Goal: Task Accomplishment & Management: Manage account settings

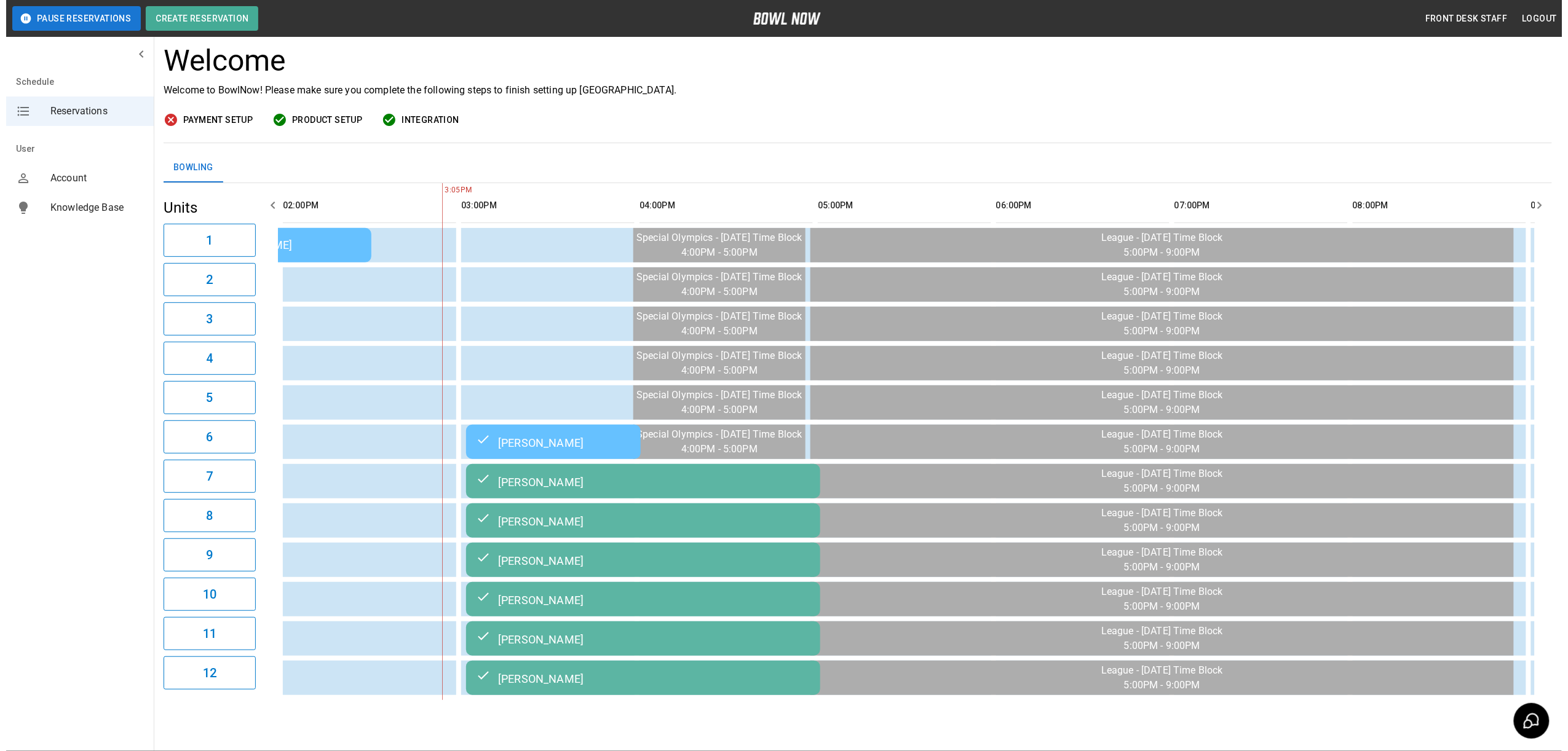
scroll to position [111, 0]
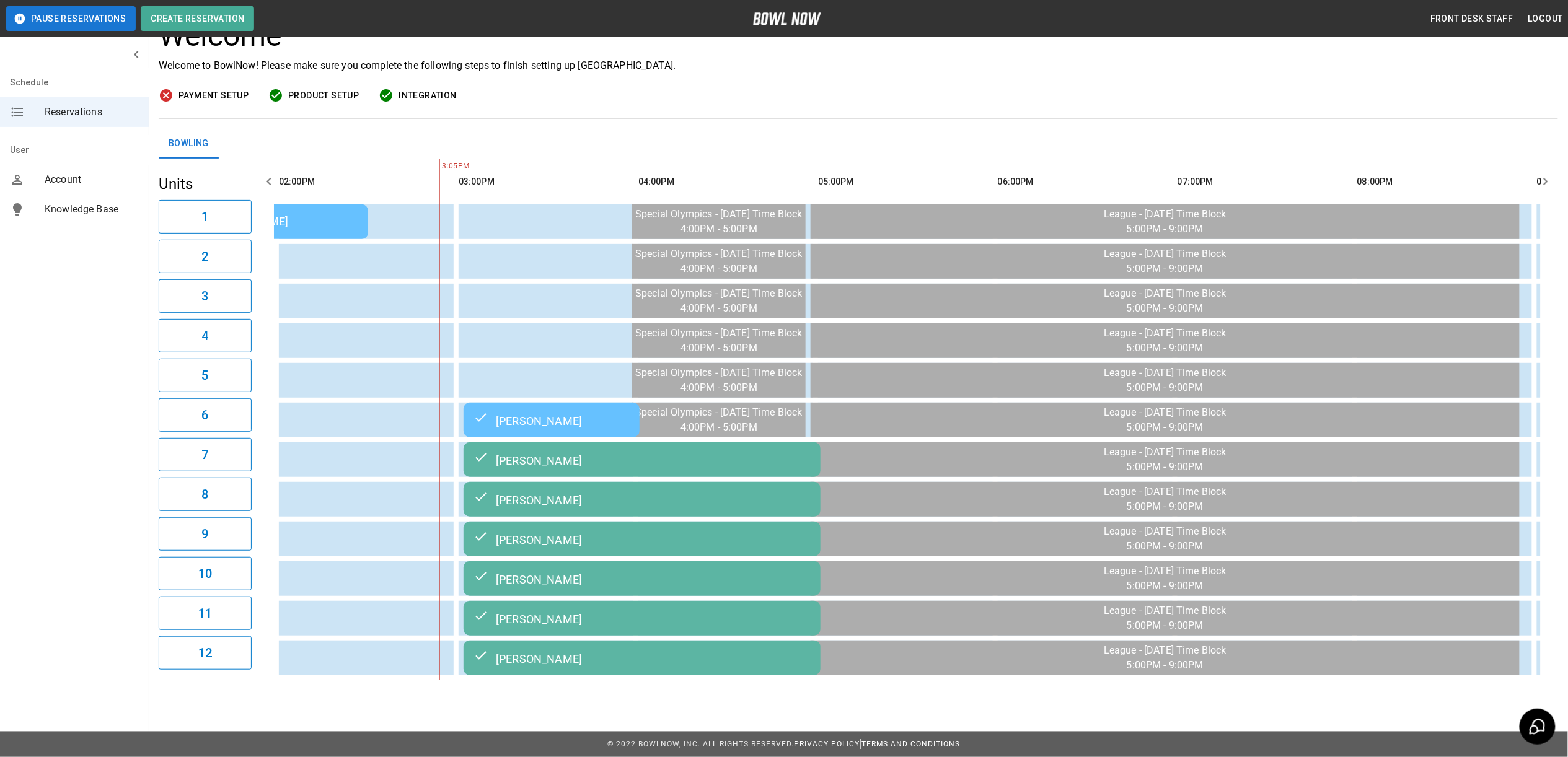
click at [544, 453] on div "[PERSON_NAME]" at bounding box center [641, 460] width 337 height 15
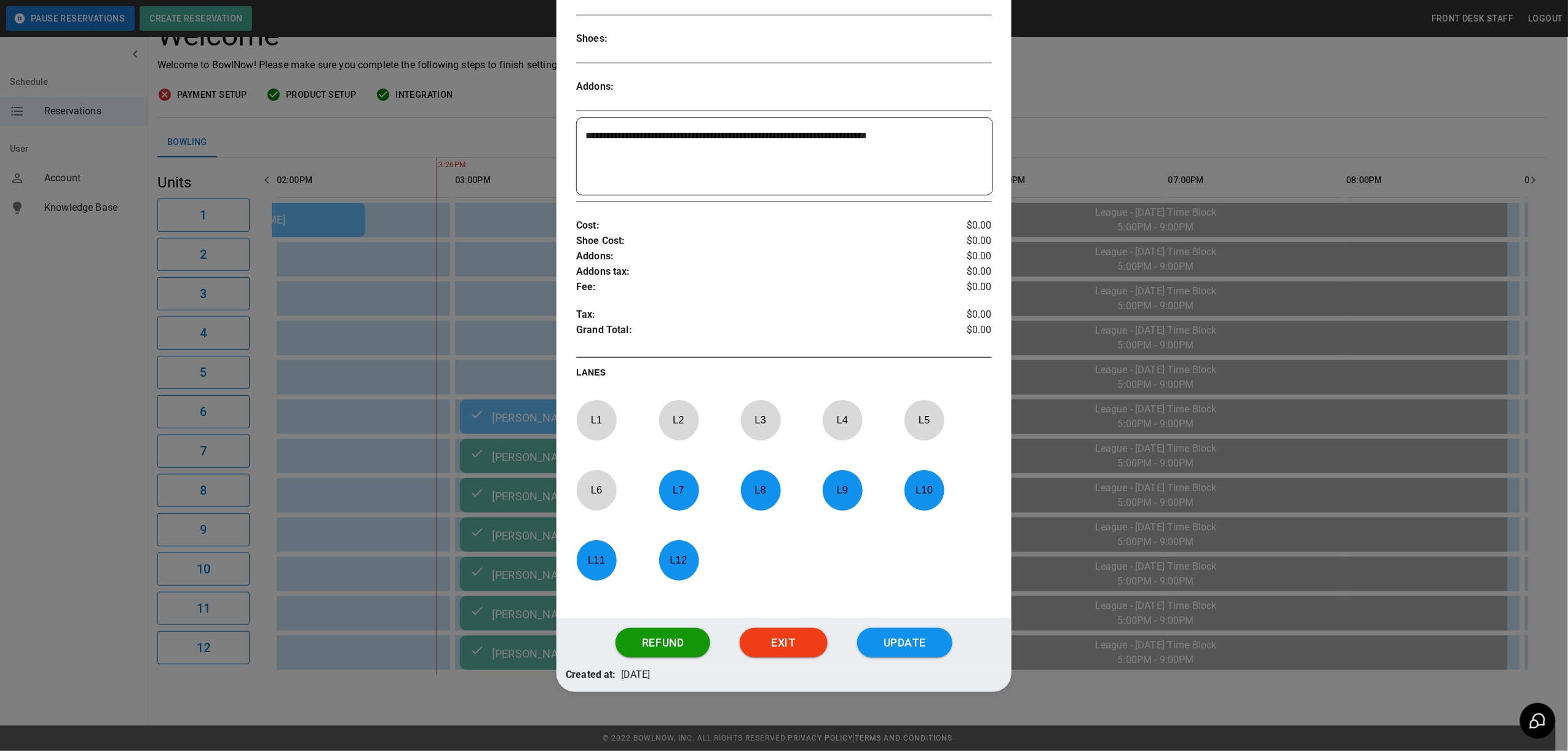
scroll to position [284, 0]
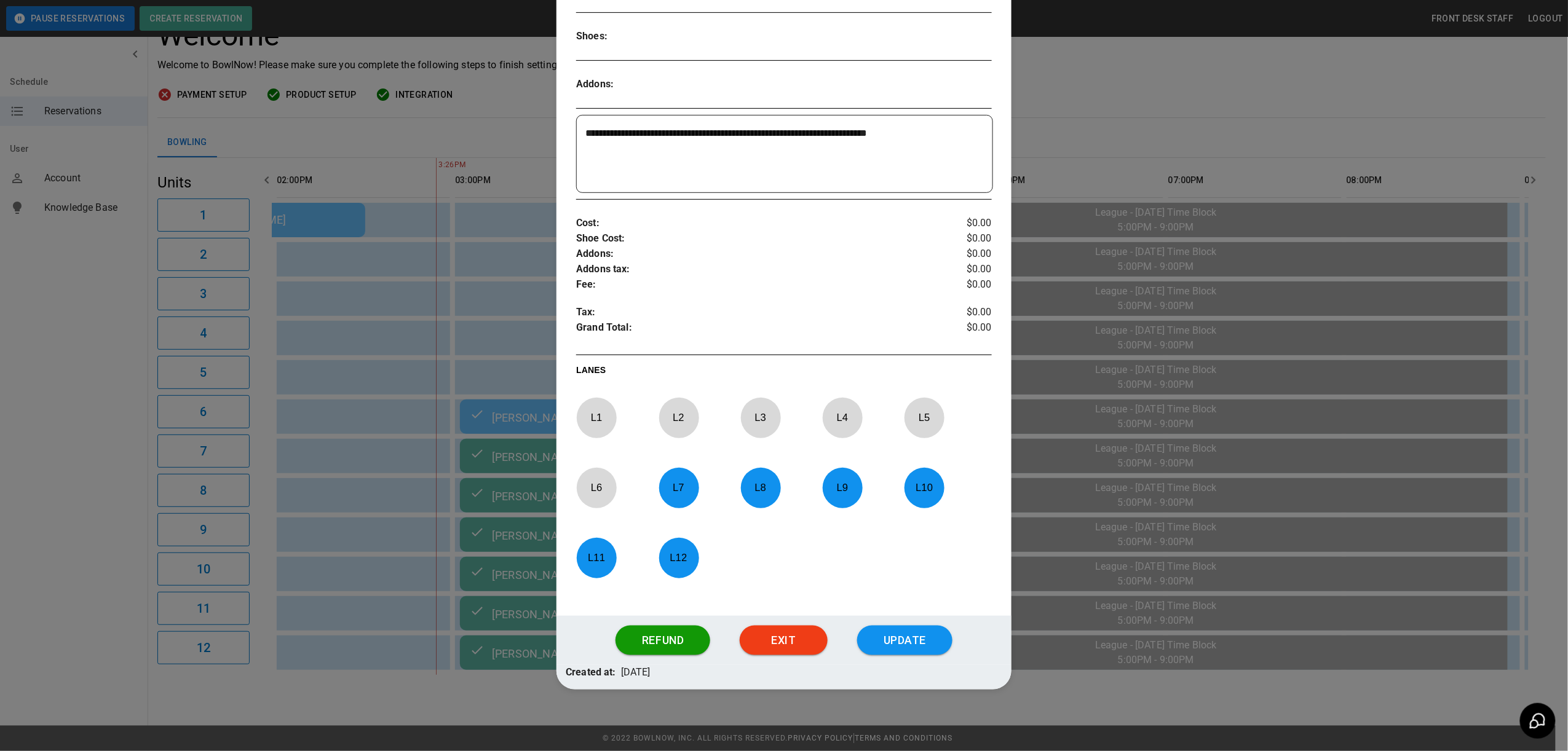
click at [1154, 542] on div at bounding box center [784, 376] width 1568 height 751
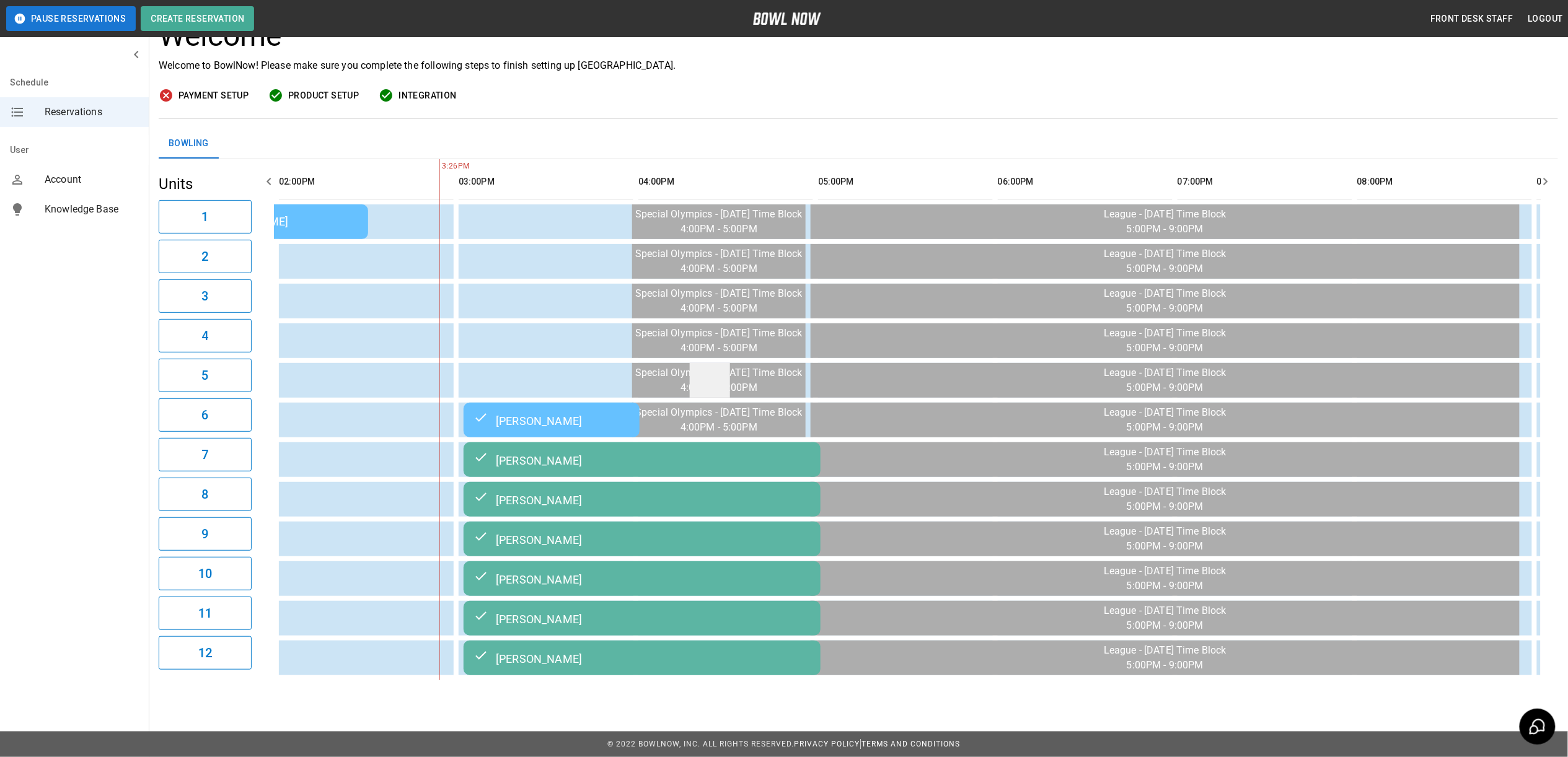
click at [721, 376] on td "sticky table" at bounding box center [710, 380] width 40 height 35
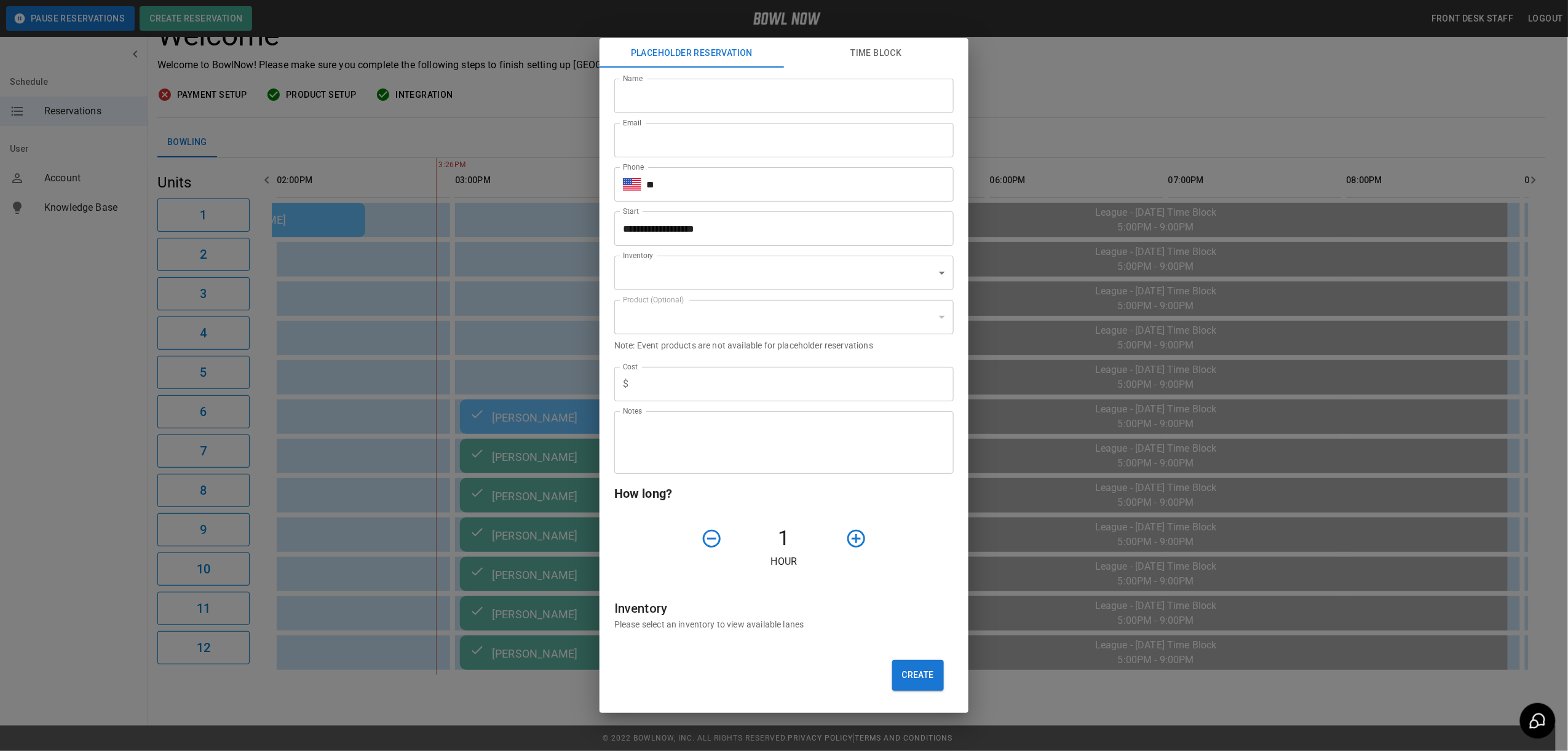
type input "**********"
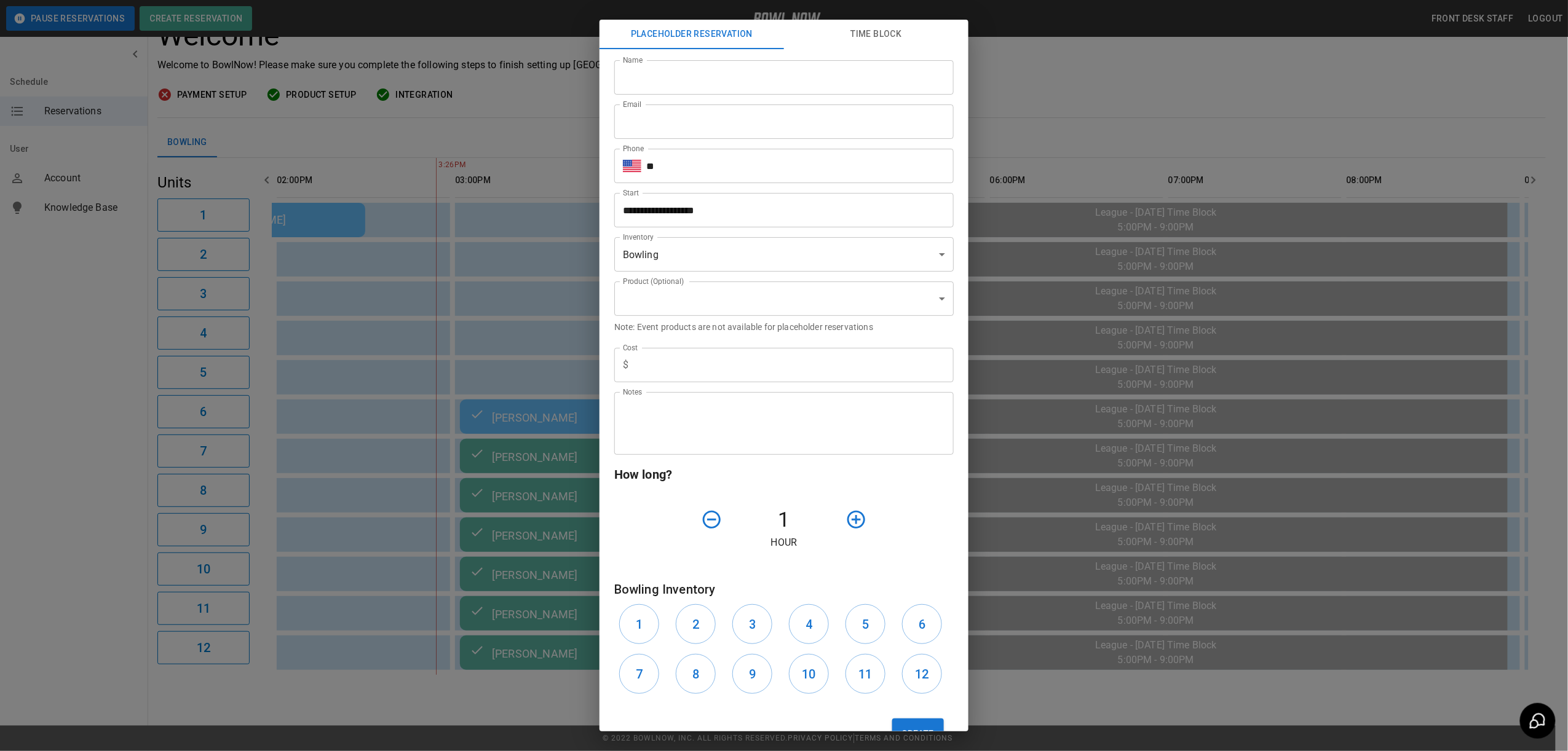
click at [1100, 468] on div "**********" at bounding box center [784, 376] width 1568 height 751
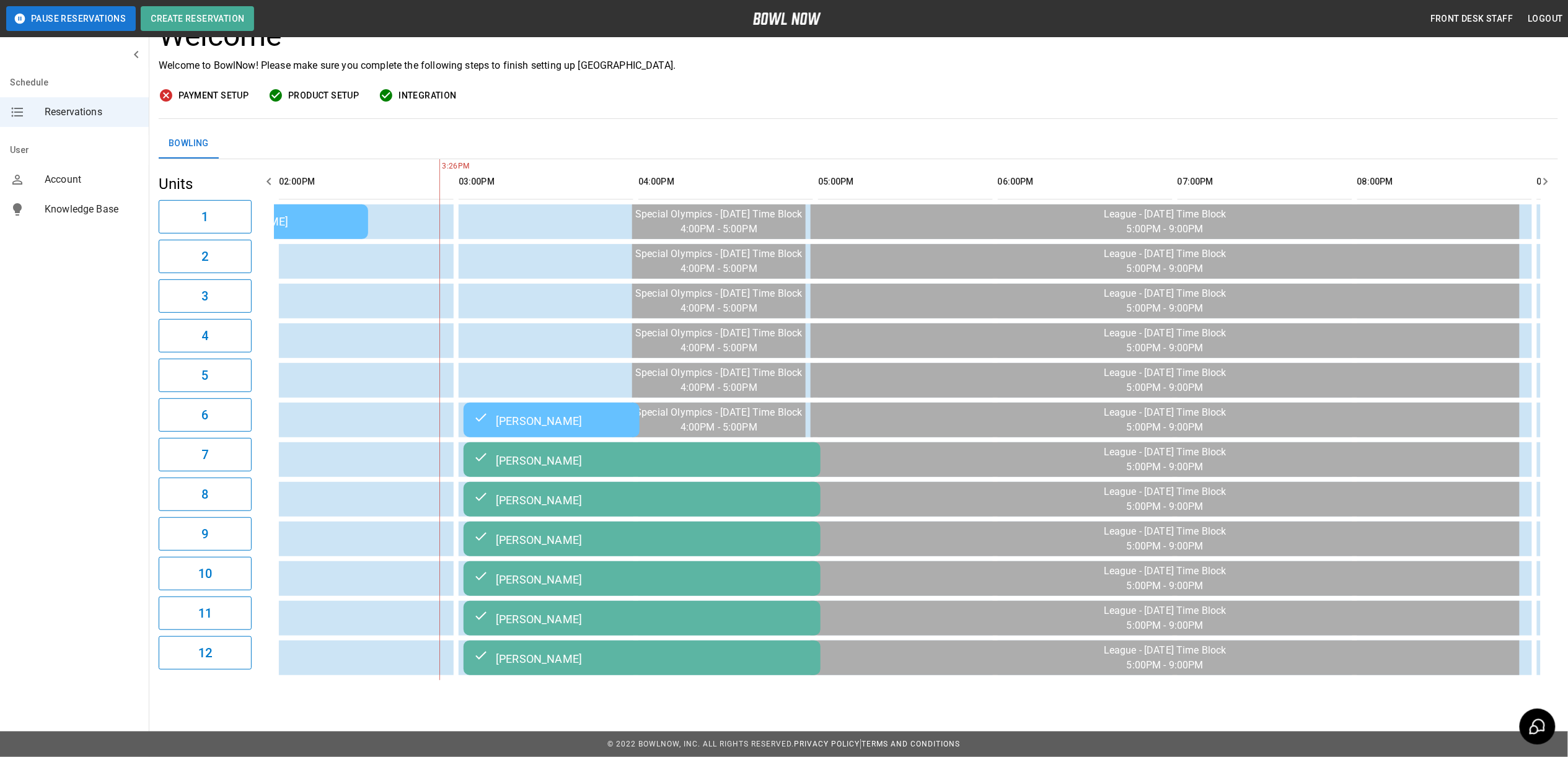
click at [570, 413] on div "[PERSON_NAME]" at bounding box center [551, 420] width 156 height 15
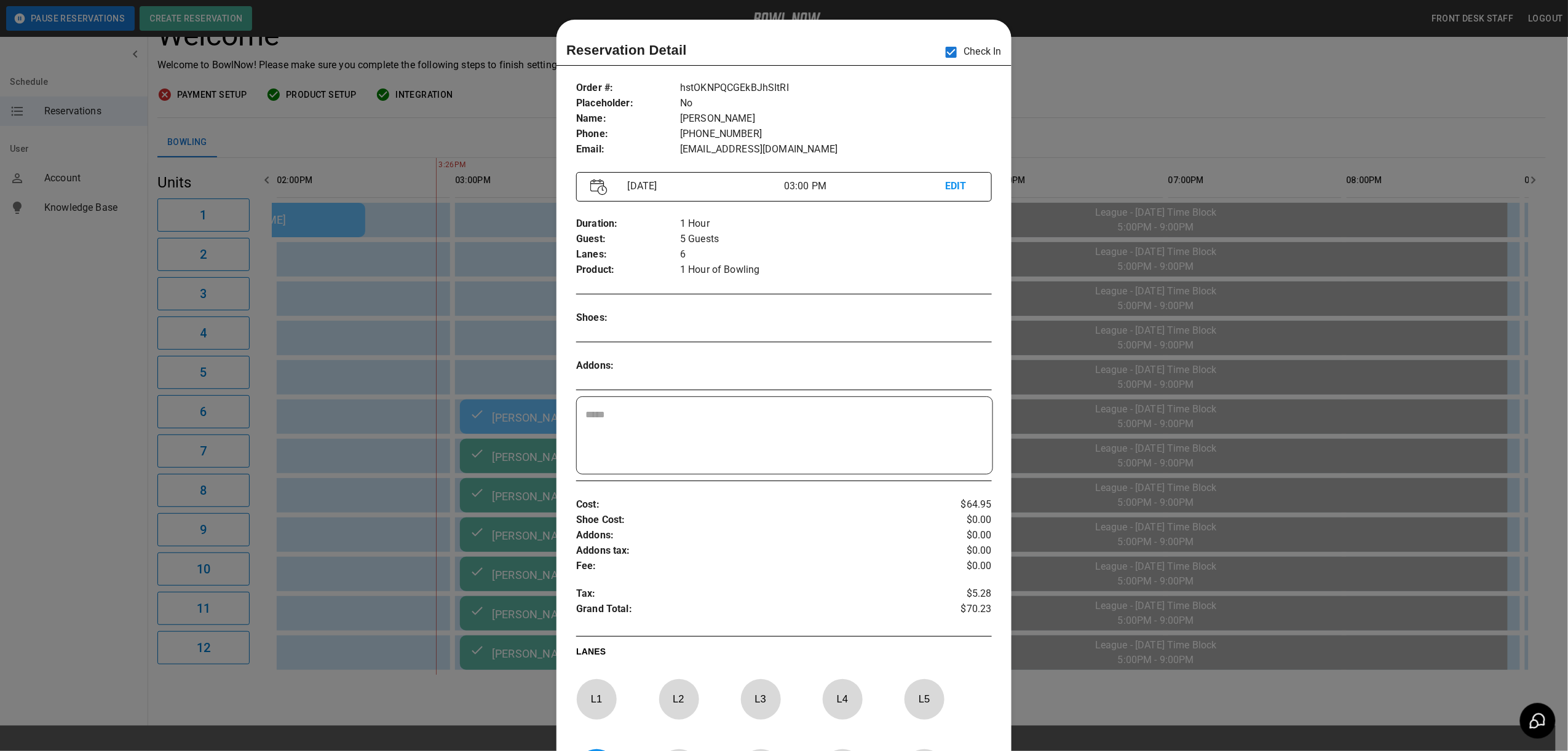
scroll to position [20, 0]
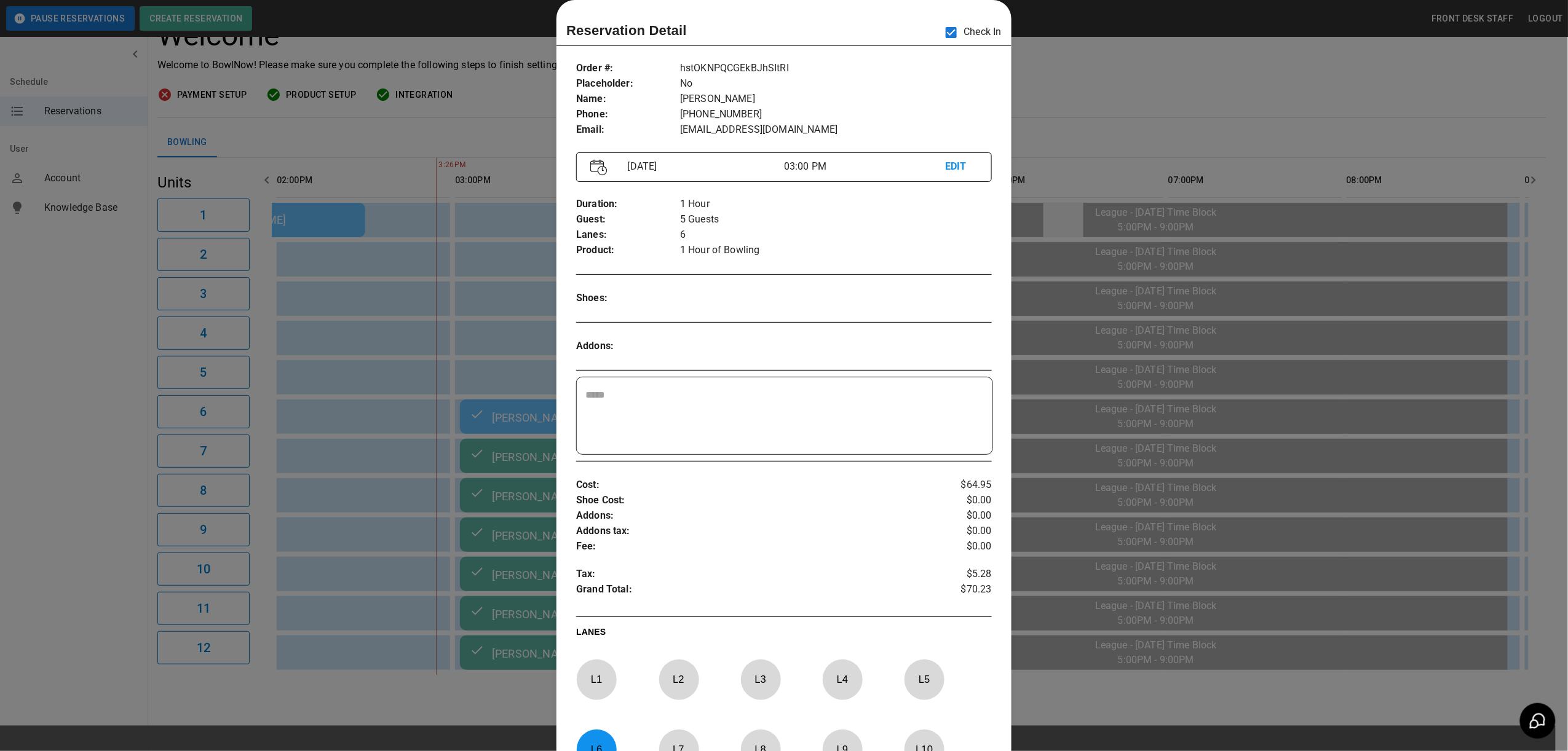
drag, startPoint x: 1098, startPoint y: 199, endPoint x: 1081, endPoint y: 224, distance: 30.2
click at [1098, 199] on div at bounding box center [784, 376] width 1568 height 751
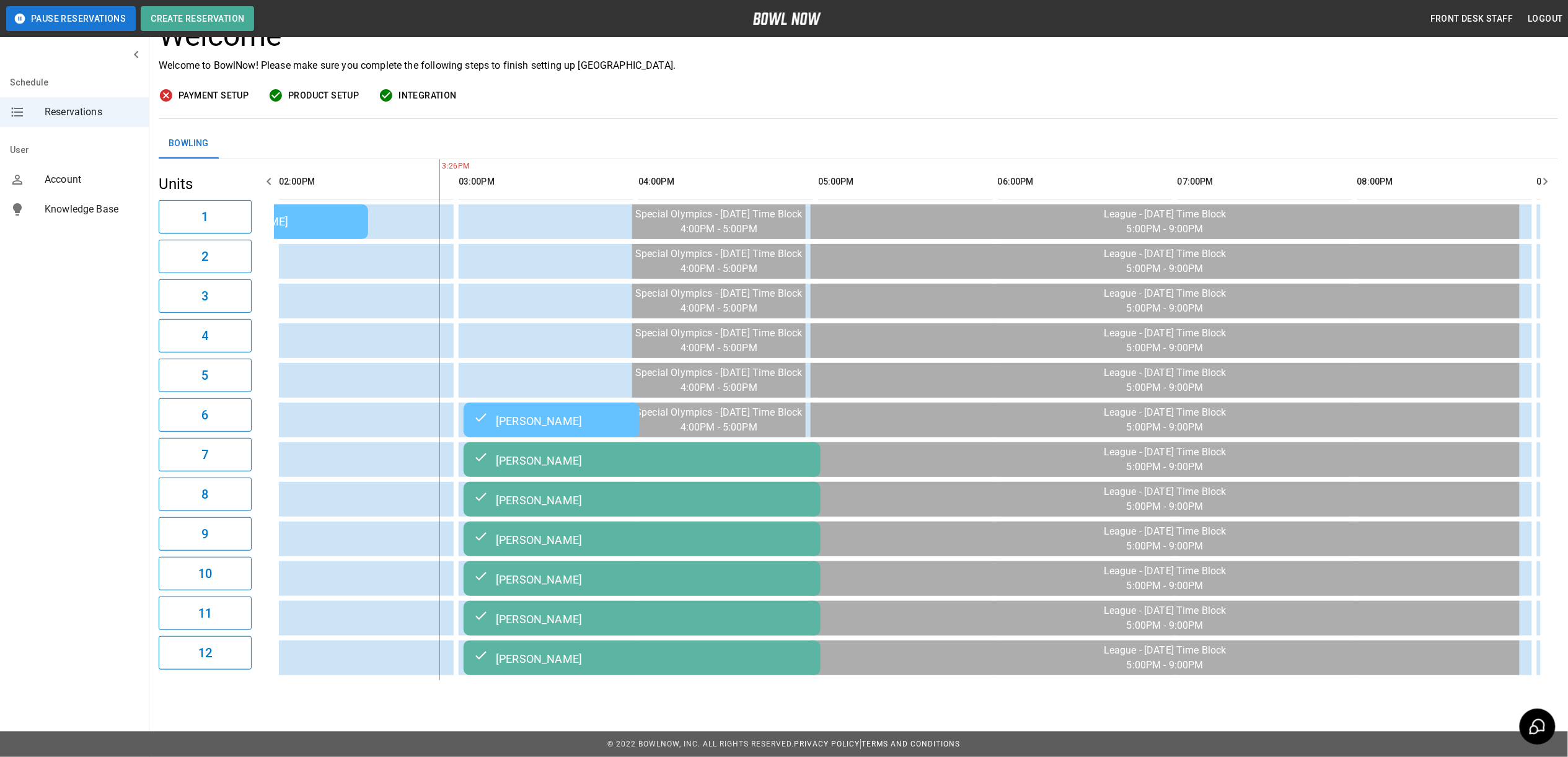
click at [569, 403] on td "[PERSON_NAME]" at bounding box center [552, 420] width 176 height 35
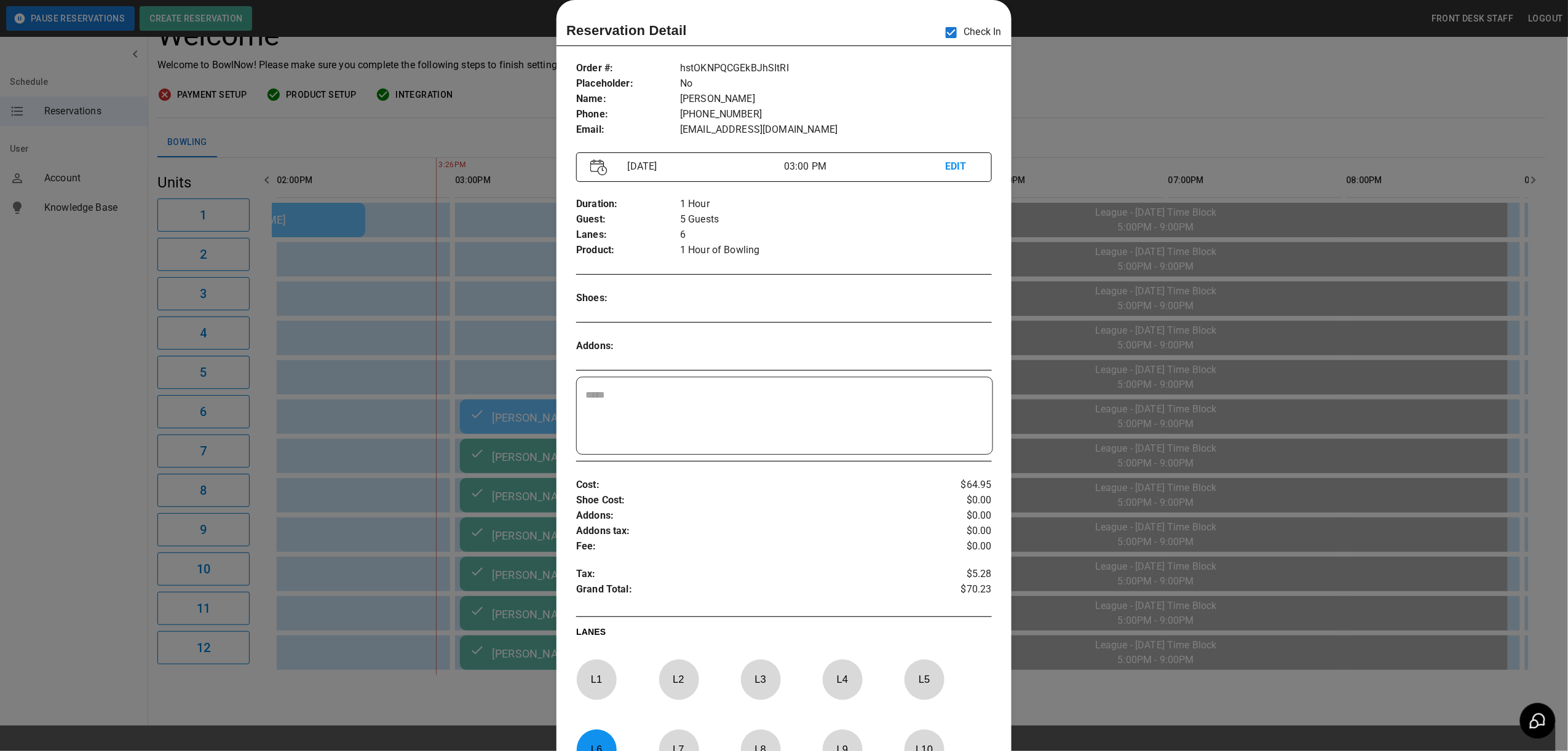
drag, startPoint x: 1266, startPoint y: 268, endPoint x: 947, endPoint y: 506, distance: 398.0
click at [1266, 268] on div at bounding box center [784, 376] width 1568 height 751
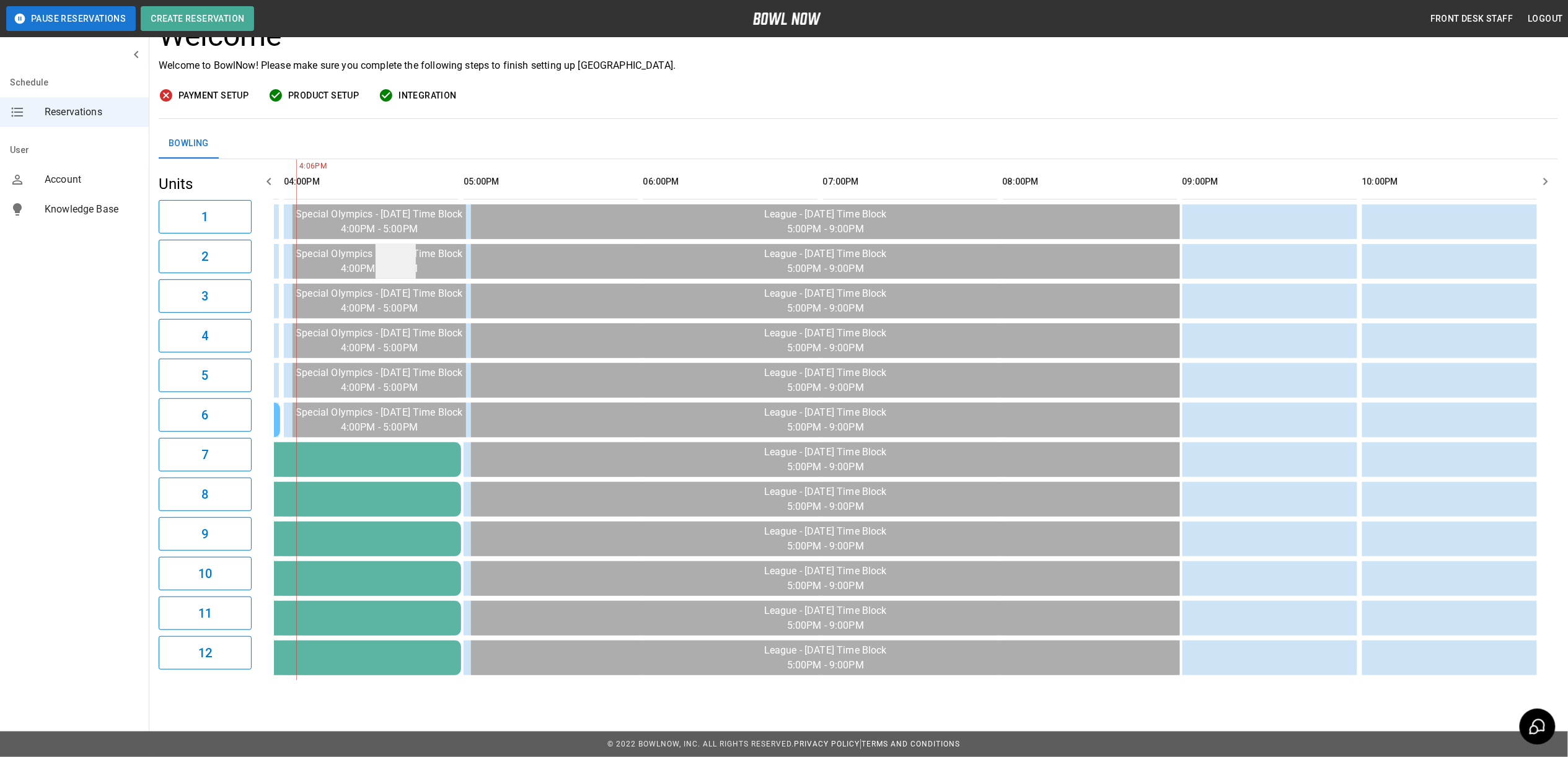
scroll to position [112, 0]
